Goal: Download file/media

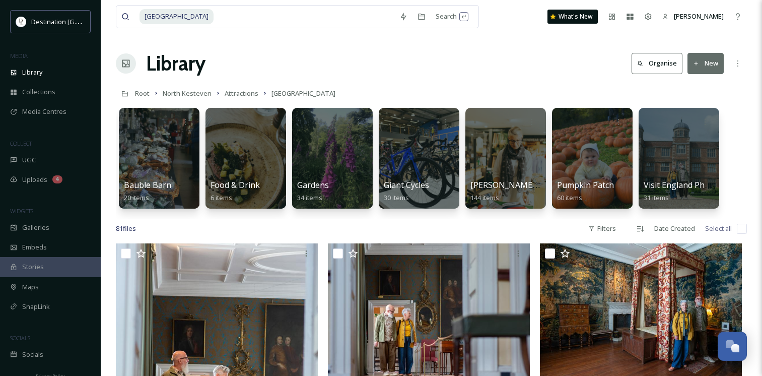
scroll to position [1612, 0]
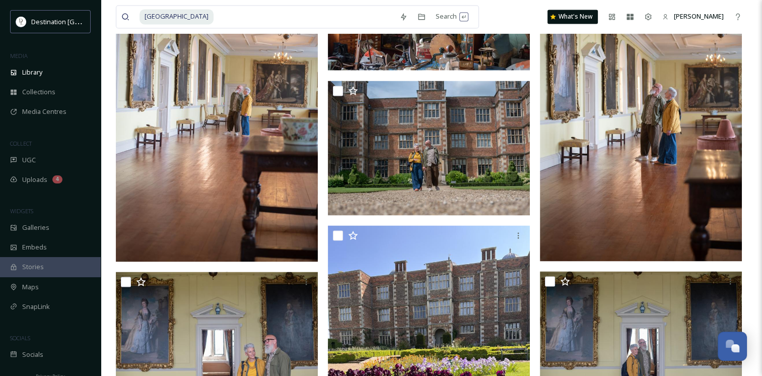
click at [515, 14] on div "[GEOGRAPHIC_DATA] Search What's New [PERSON_NAME]" at bounding box center [431, 16] width 631 height 33
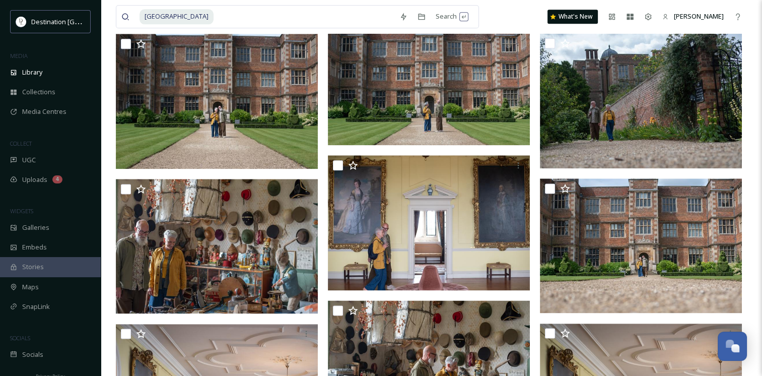
scroll to position [1250, 0]
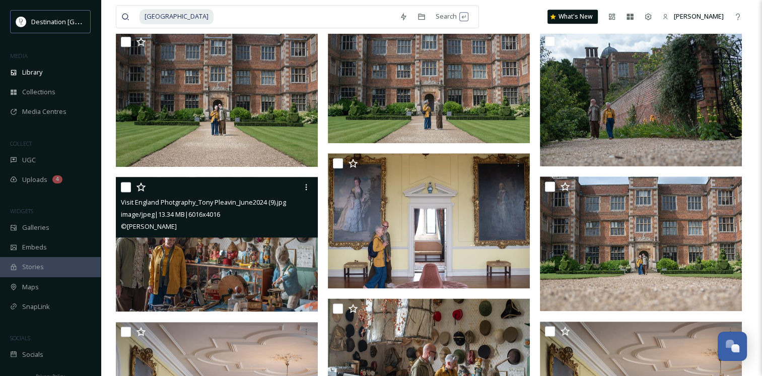
click at [164, 267] on img at bounding box center [217, 244] width 202 height 135
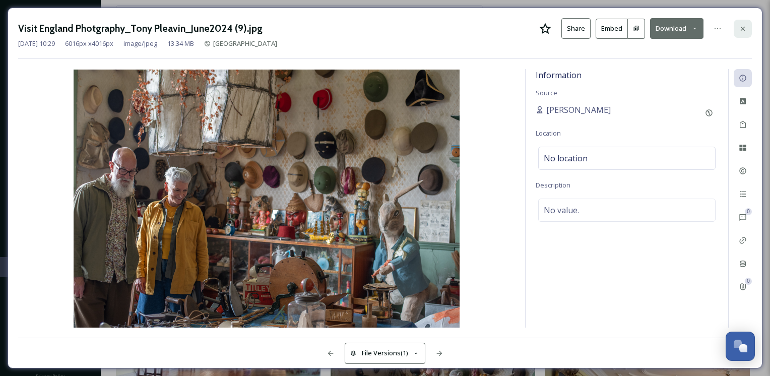
click at [743, 23] on div at bounding box center [743, 29] width 18 height 18
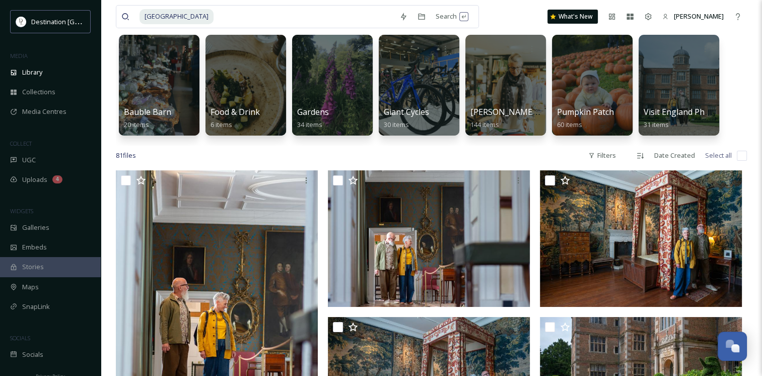
scroll to position [60, 0]
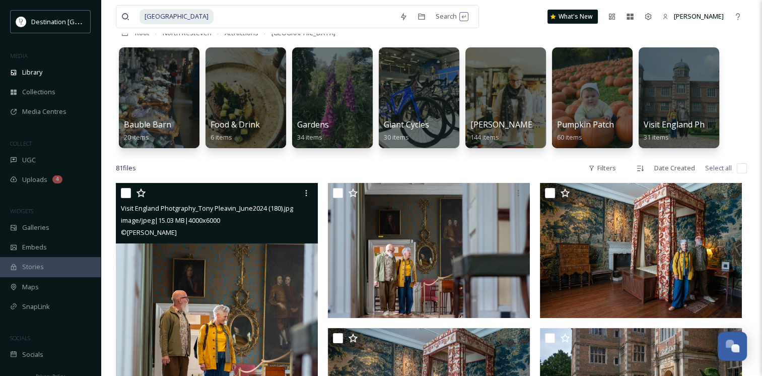
click at [127, 192] on input "checkbox" at bounding box center [126, 193] width 10 height 10
checkbox input "true"
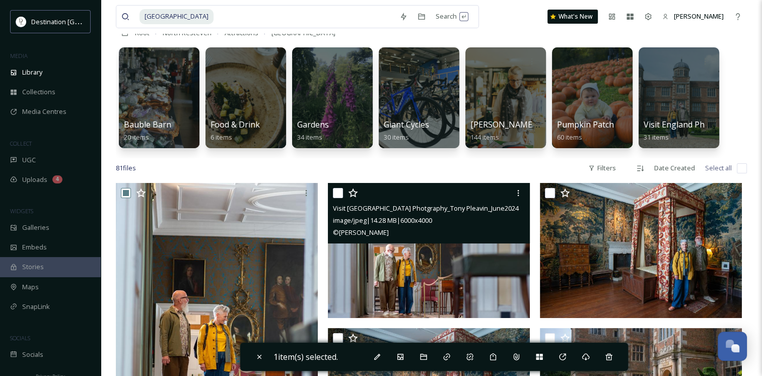
click at [336, 190] on input "checkbox" at bounding box center [338, 193] width 10 height 10
checkbox input "true"
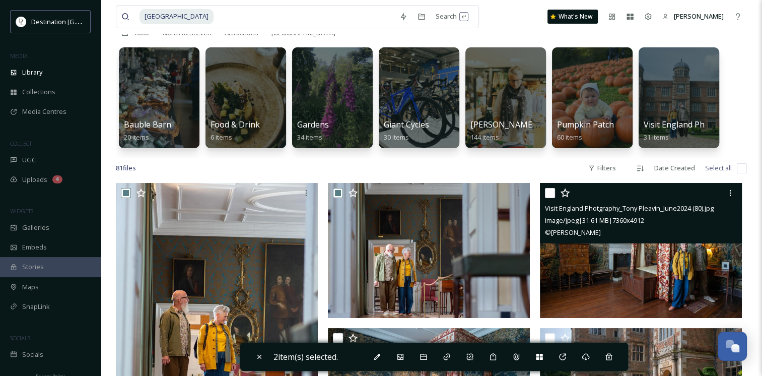
click at [550, 190] on input "checkbox" at bounding box center [550, 193] width 10 height 10
checkbox input "true"
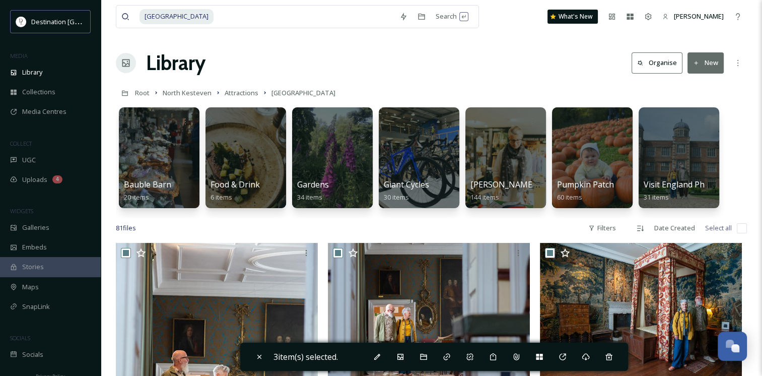
scroll to position [0, 0]
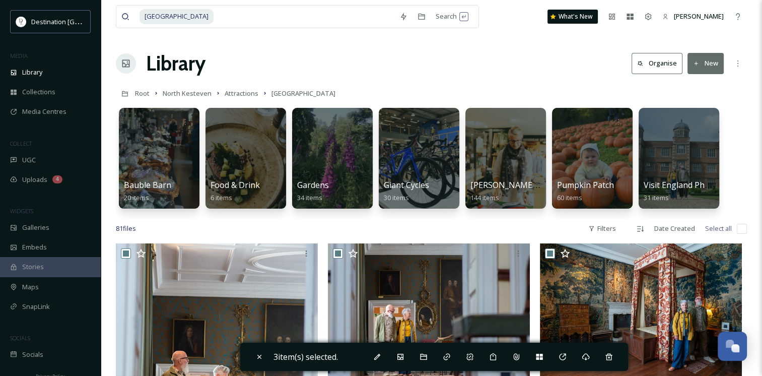
click at [496, 136] on div at bounding box center [506, 158] width 82 height 103
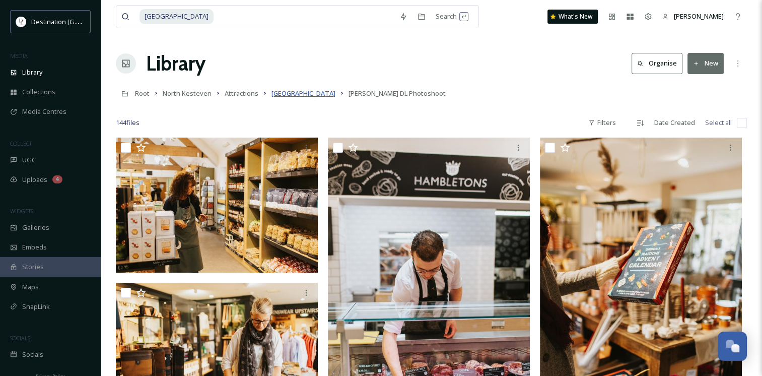
click at [299, 93] on span "[GEOGRAPHIC_DATA]" at bounding box center [304, 93] width 64 height 9
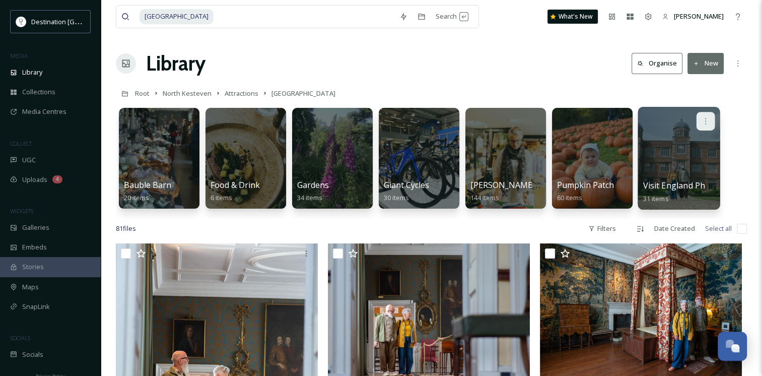
click at [703, 116] on div at bounding box center [706, 121] width 19 height 19
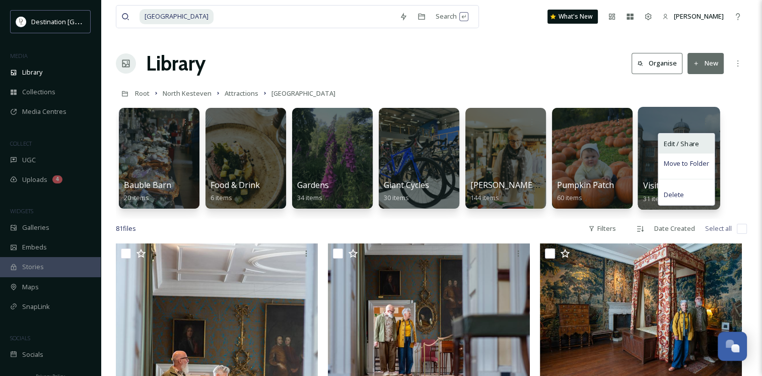
click at [688, 146] on span "Edit / Share" at bounding box center [681, 144] width 35 height 10
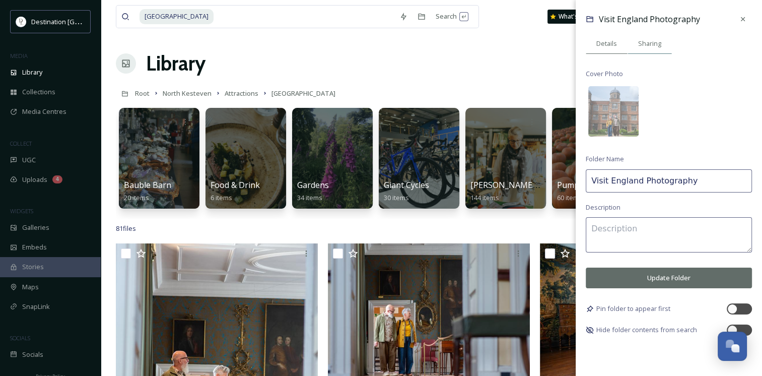
click at [646, 42] on span "Sharing" at bounding box center [649, 44] width 23 height 10
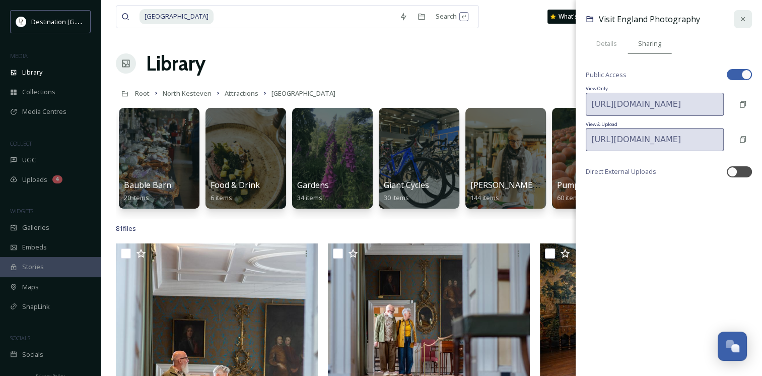
click at [742, 23] on icon at bounding box center [743, 19] width 8 height 8
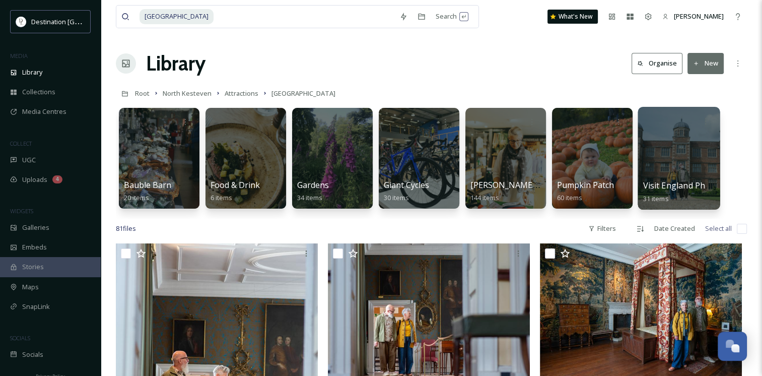
click at [687, 149] on div at bounding box center [679, 158] width 82 height 103
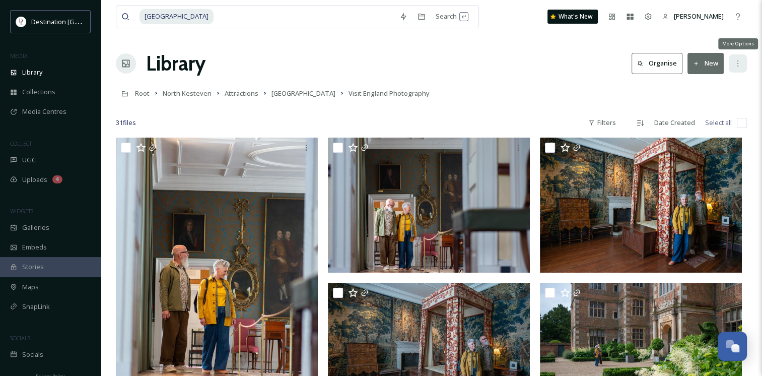
click at [740, 64] on icon at bounding box center [738, 63] width 8 height 8
click at [576, 90] on div "Root North Kesteven Attractions [GEOGRAPHIC_DATA] Visit [GEOGRAPHIC_DATA] Photo…" at bounding box center [431, 93] width 631 height 19
click at [742, 122] on input "checkbox" at bounding box center [742, 123] width 10 height 10
checkbox input "true"
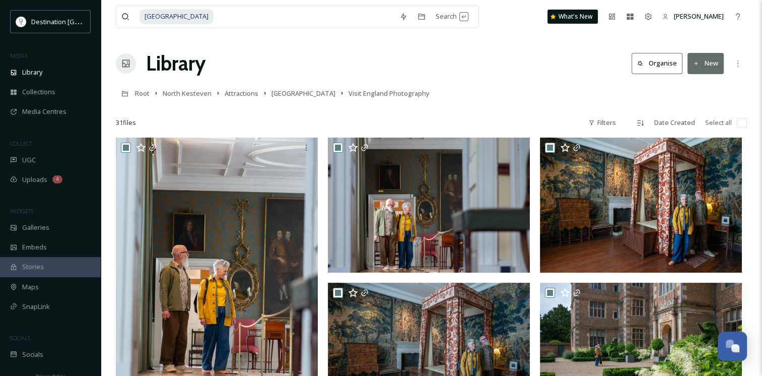
checkbox input "true"
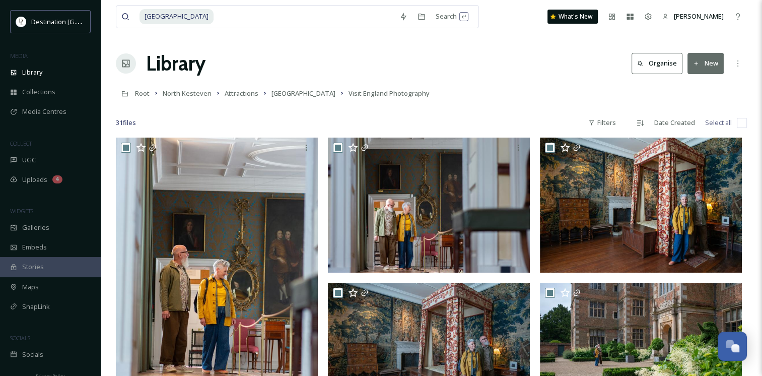
checkbox input "true"
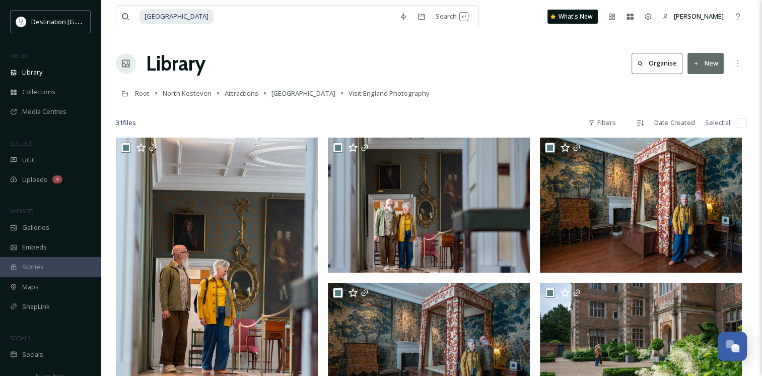
checkbox input "true"
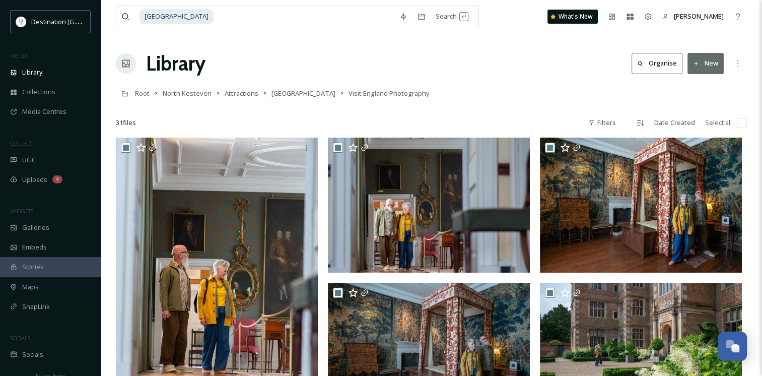
checkbox input "true"
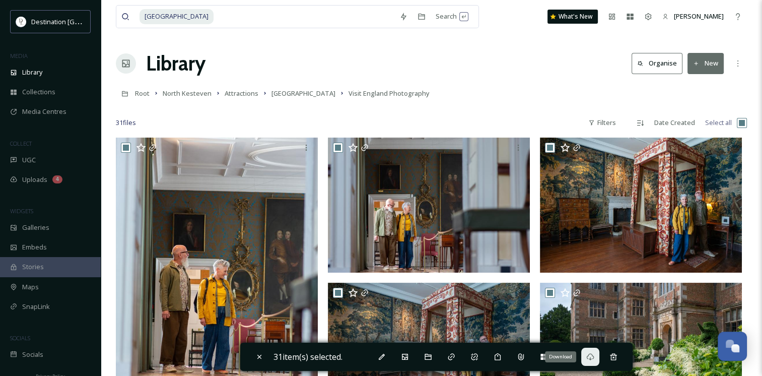
click at [588, 358] on div "Download" at bounding box center [590, 357] width 18 height 18
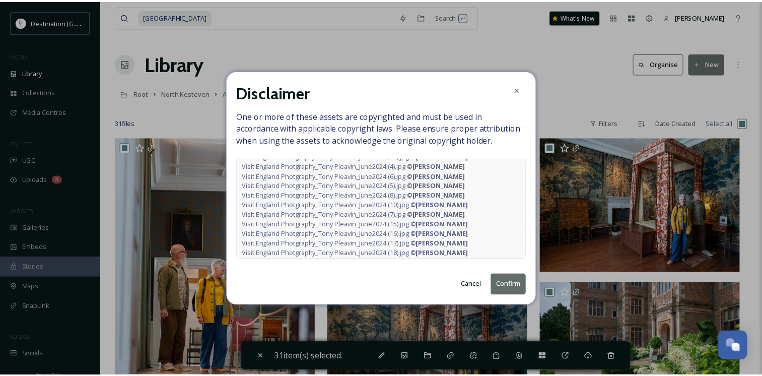
scroll to position [210, 0]
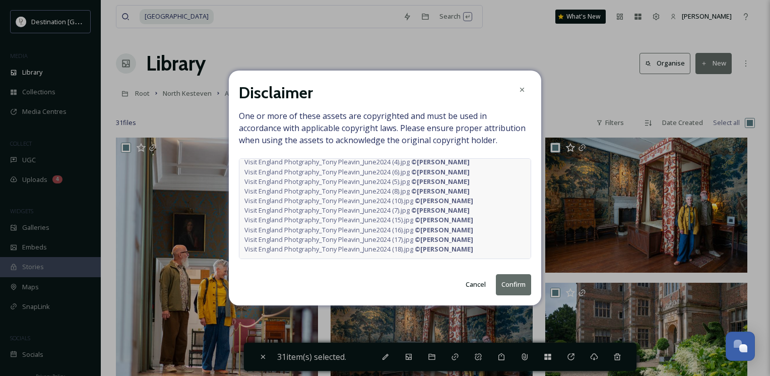
click at [509, 285] on button "Confirm" at bounding box center [513, 284] width 35 height 21
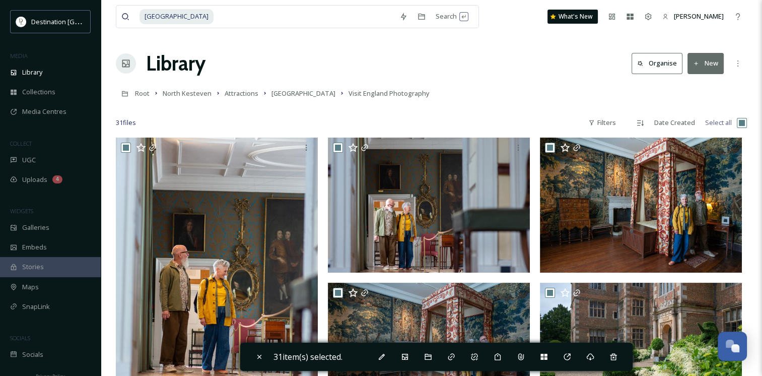
click at [506, 95] on div "Root North Kesteven Attractions [GEOGRAPHIC_DATA] Visit [GEOGRAPHIC_DATA] Photo…" at bounding box center [431, 93] width 631 height 19
click at [289, 98] on span "[GEOGRAPHIC_DATA]" at bounding box center [304, 93] width 64 height 9
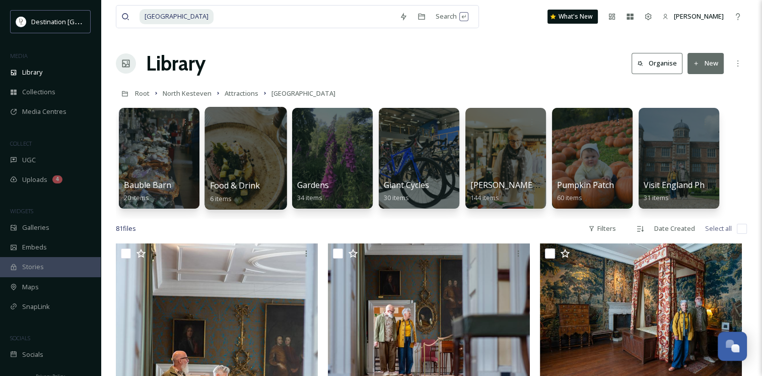
click at [228, 164] on div at bounding box center [246, 158] width 82 height 103
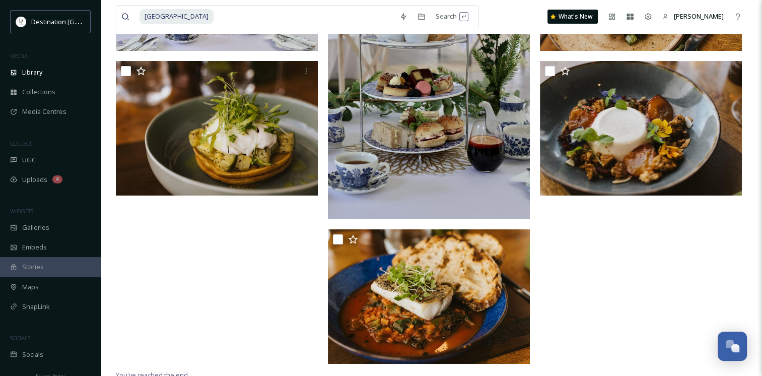
scroll to position [226, 0]
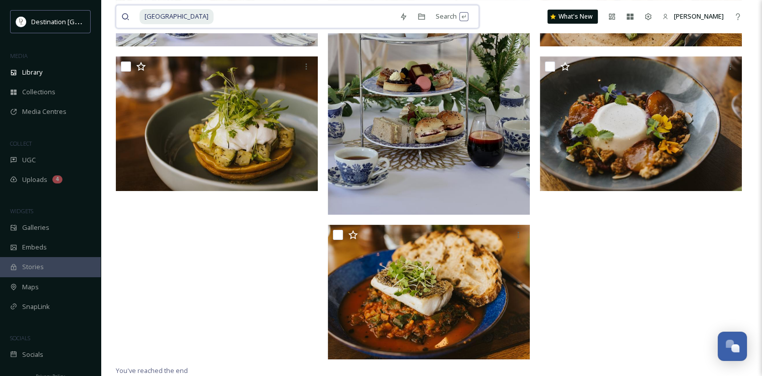
click at [231, 22] on input at bounding box center [305, 17] width 180 height 22
click at [182, 294] on div at bounding box center [219, 137] width 207 height 453
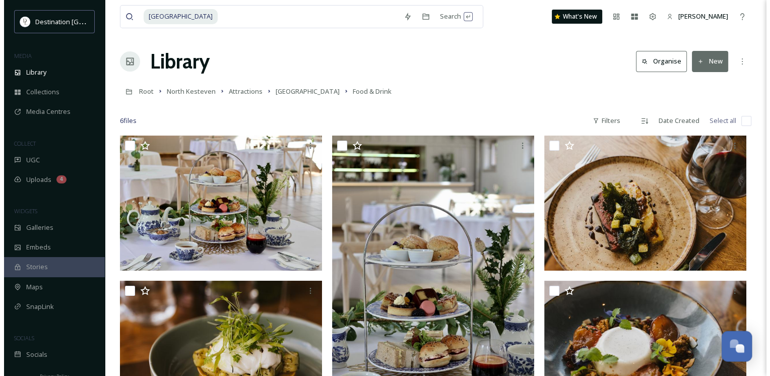
scroll to position [0, 0]
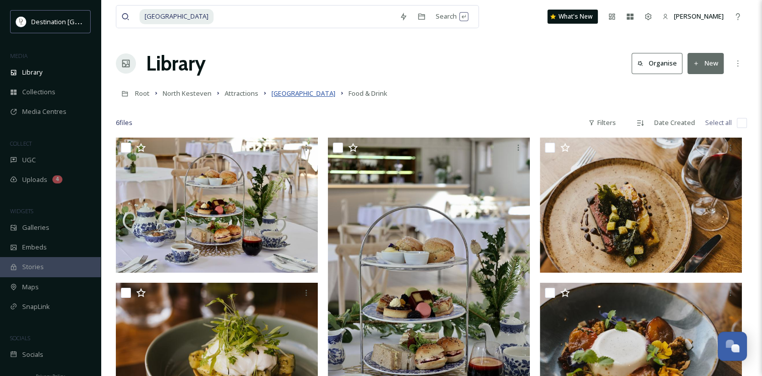
click at [330, 97] on span "[GEOGRAPHIC_DATA]" at bounding box center [304, 93] width 64 height 9
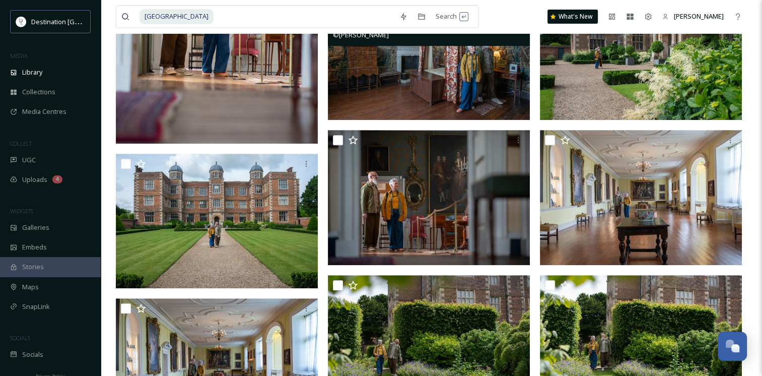
scroll to position [464, 0]
